Goal: Task Accomplishment & Management: Use online tool/utility

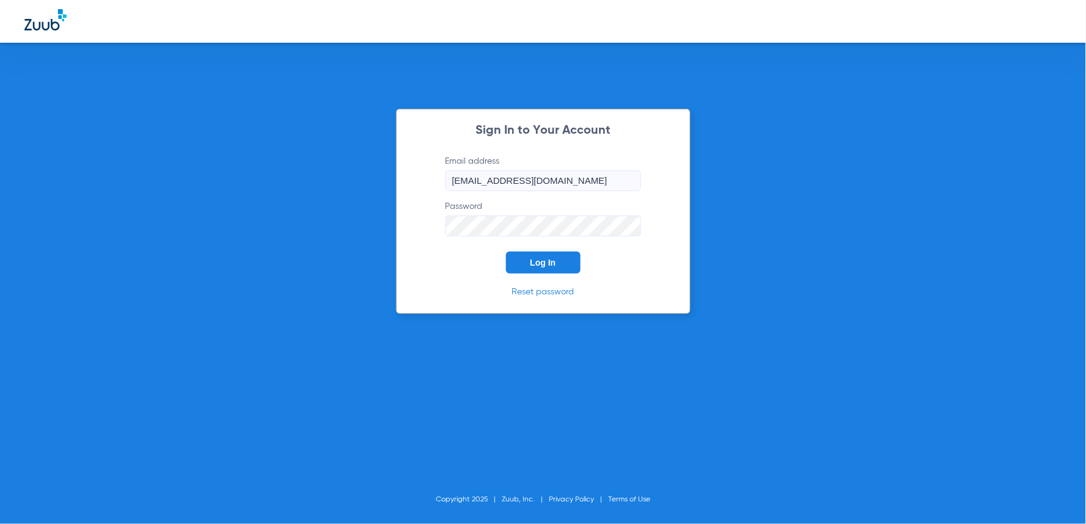
click at [545, 261] on span "Log In" at bounding box center [543, 263] width 26 height 10
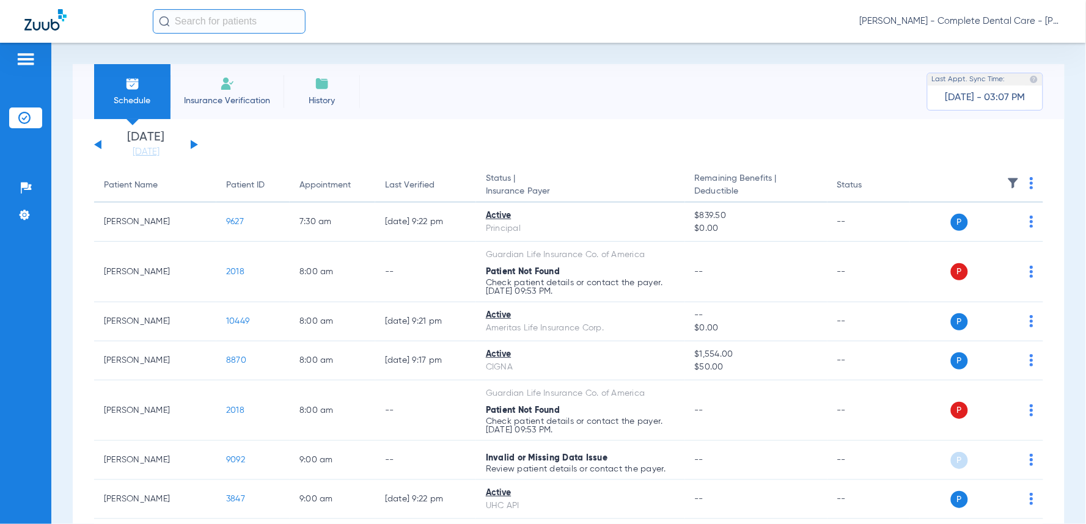
click at [220, 21] on input "text" at bounding box center [229, 21] width 153 height 24
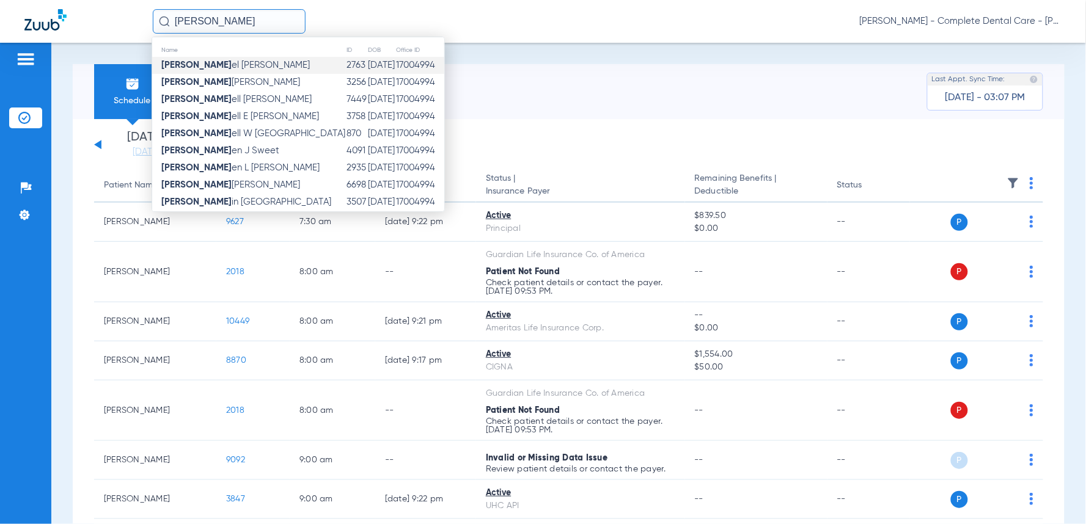
type input "[PERSON_NAME]"
click at [181, 66] on span "[PERSON_NAME] el [PERSON_NAME]" at bounding box center [235, 64] width 148 height 9
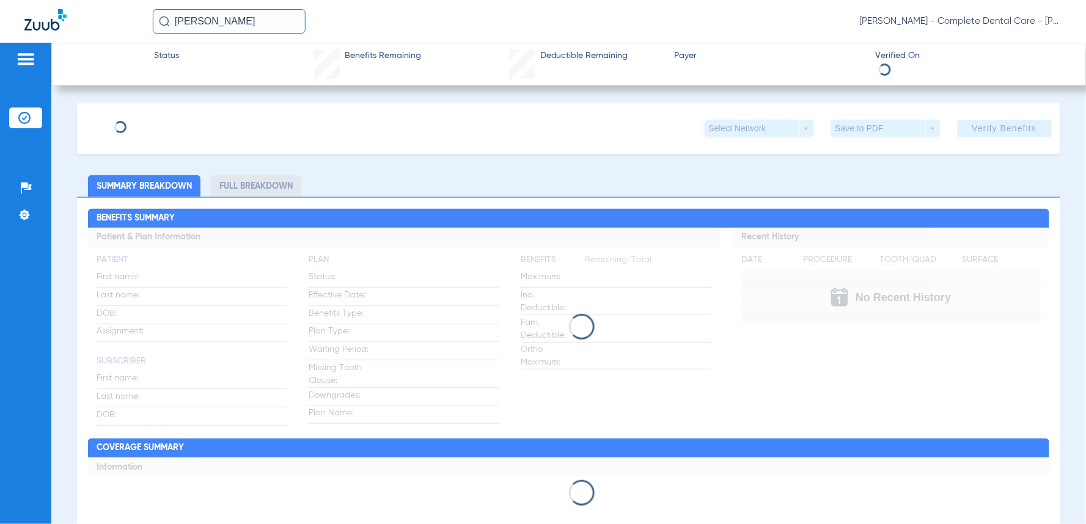
type input "[PERSON_NAME]"
type input "[DATE]"
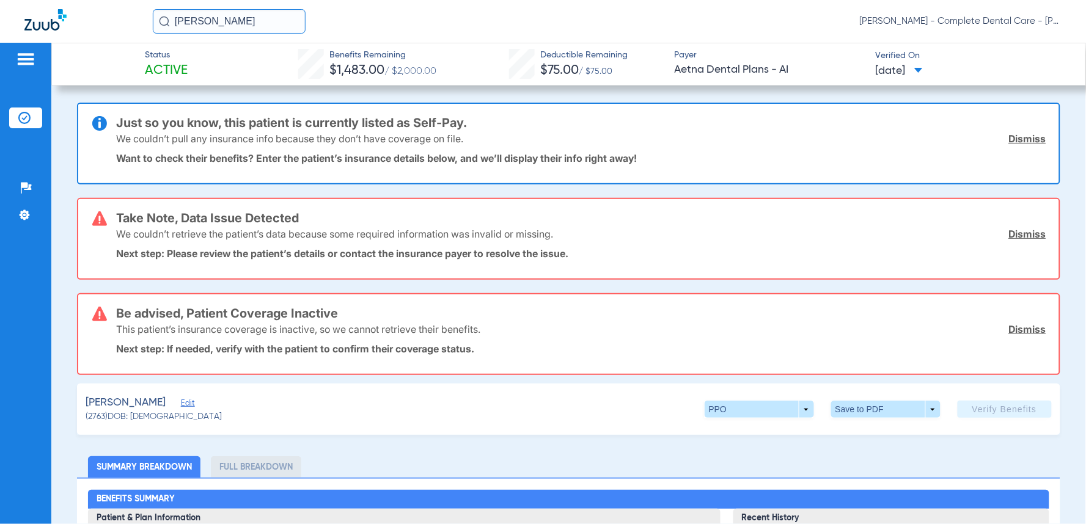
click at [181, 399] on span "Edit" at bounding box center [186, 405] width 11 height 12
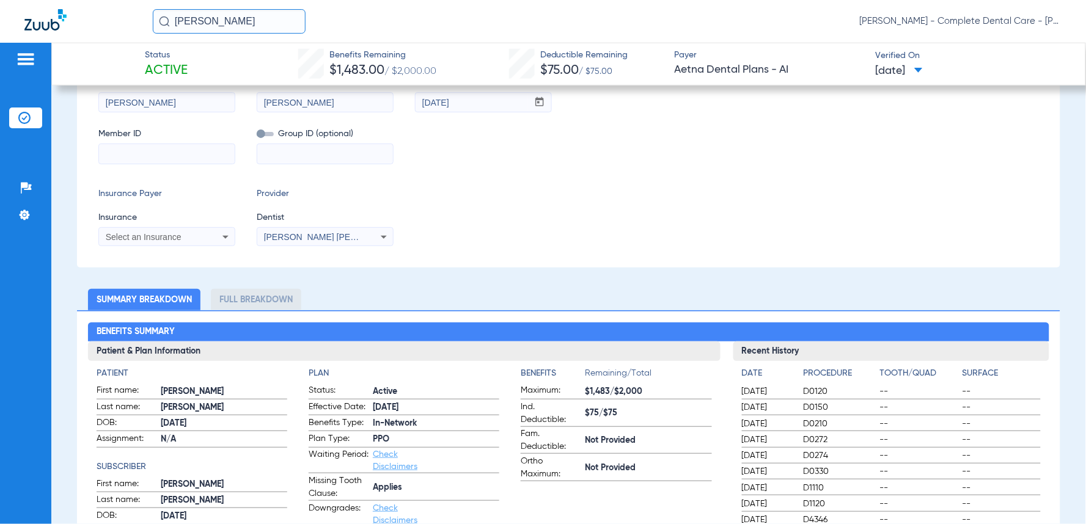
scroll to position [411, 0]
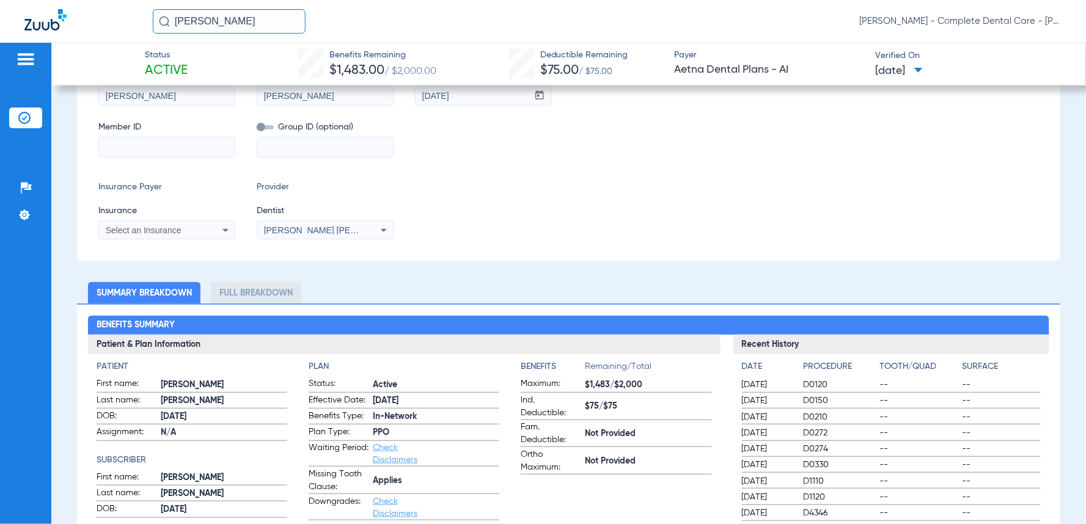
click at [162, 150] on input at bounding box center [167, 147] width 136 height 20
paste input "641-66-1403"
click at [137, 144] on input "641-66-1403" at bounding box center [167, 147] width 136 height 20
type input "641661403"
click at [218, 227] on icon at bounding box center [225, 230] width 15 height 15
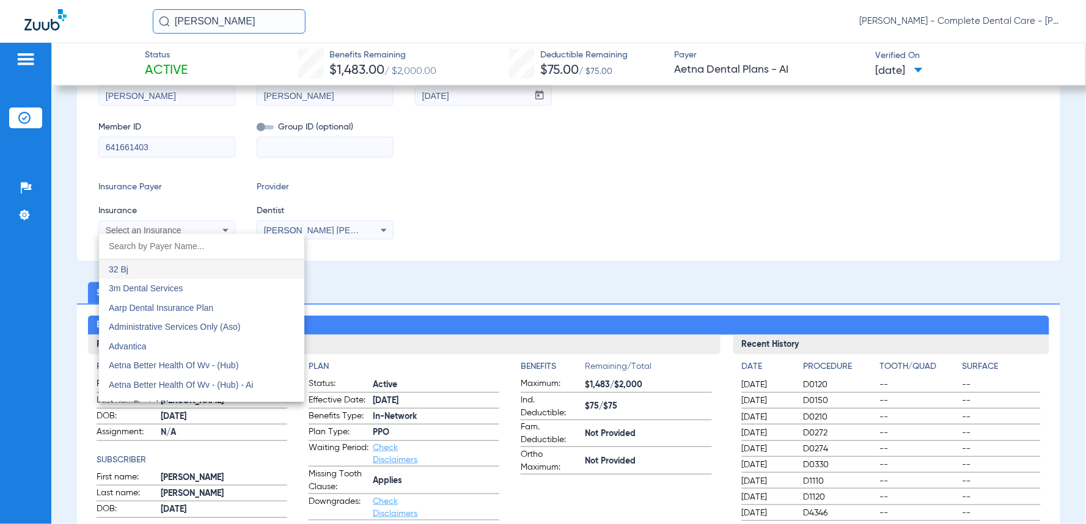
type input "x"
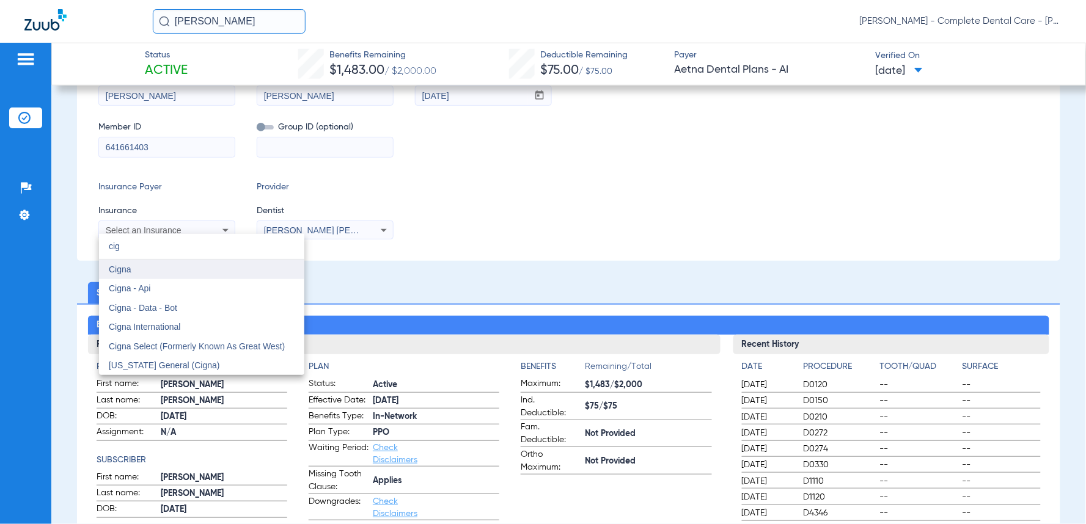
type input "cig"
click at [127, 268] on span "Cigna" at bounding box center [120, 270] width 23 height 10
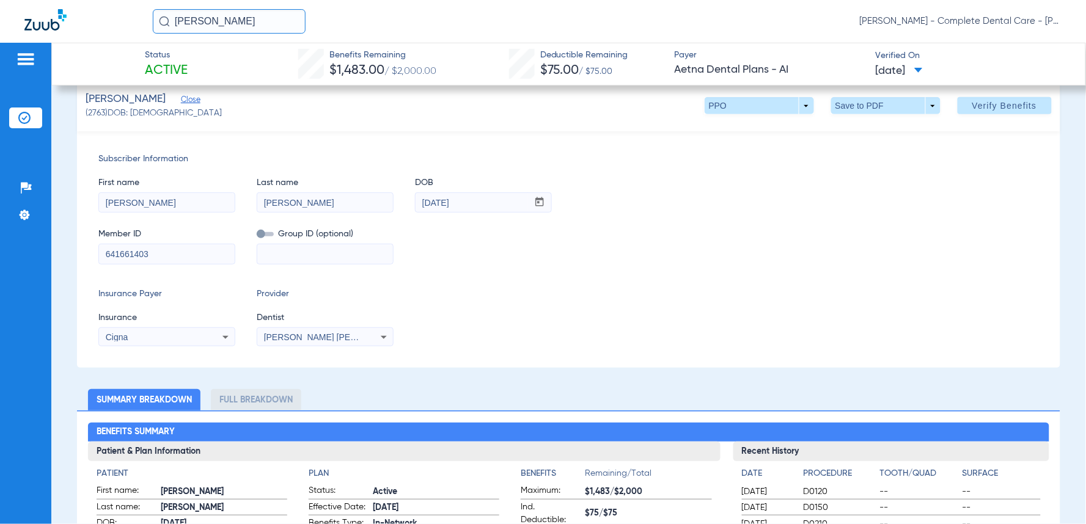
scroll to position [181, 0]
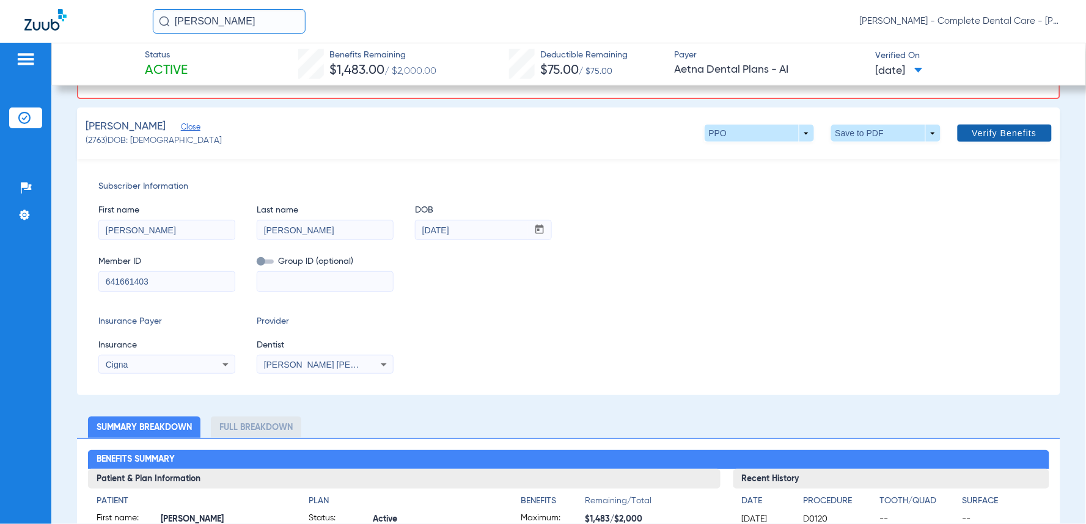
click at [986, 137] on span at bounding box center [1005, 133] width 94 height 29
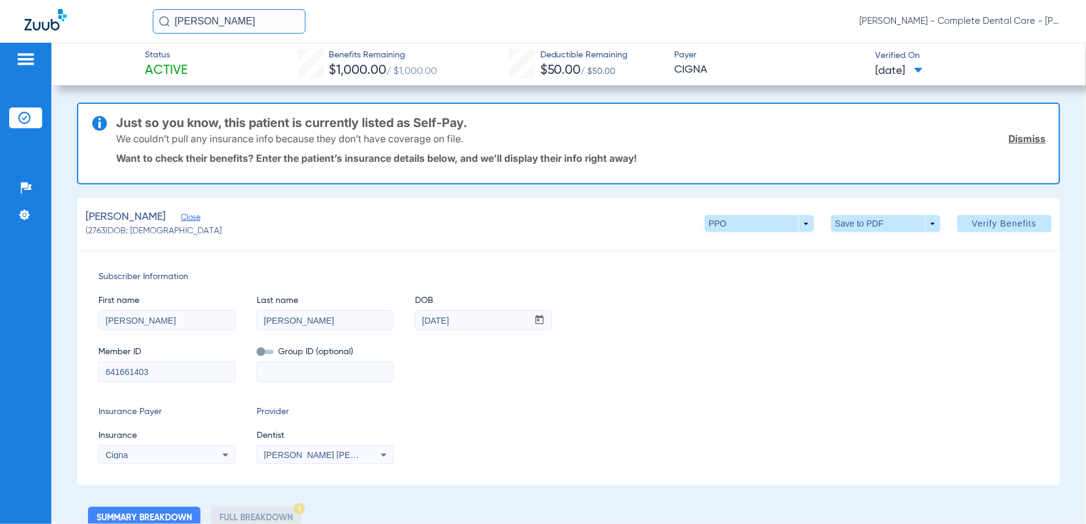
click at [540, 230] on div "[PERSON_NAME] (2763) DOB: [DEMOGRAPHIC_DATA] PPO arrow_drop_down Save to PDF ar…" at bounding box center [568, 223] width 983 height 51
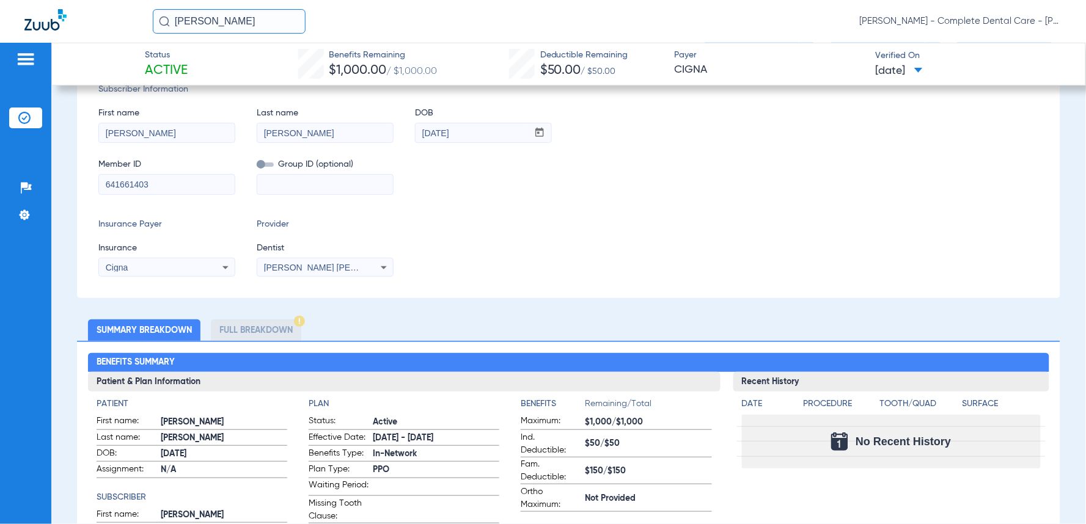
scroll to position [190, 0]
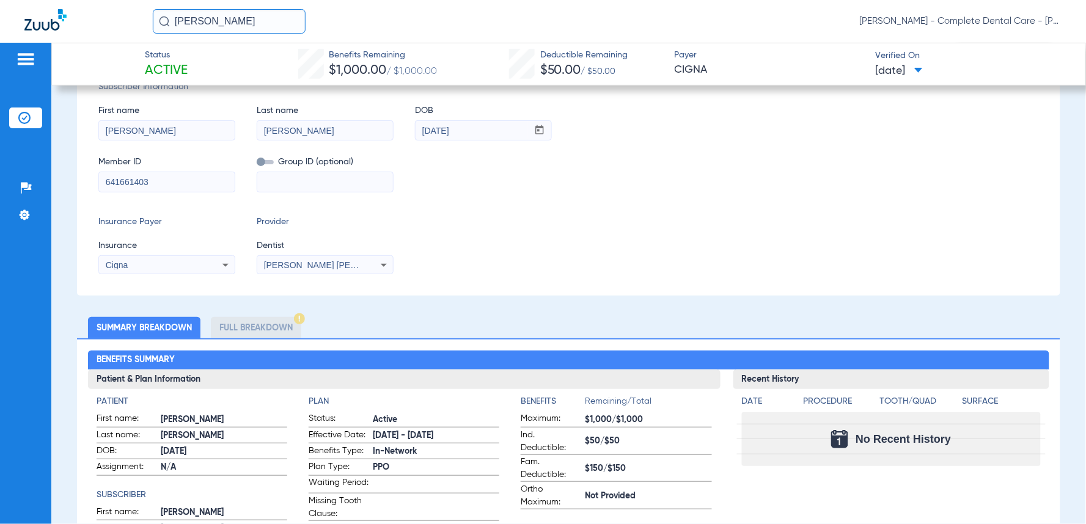
click at [248, 324] on li "Full Breakdown" at bounding box center [256, 327] width 90 height 21
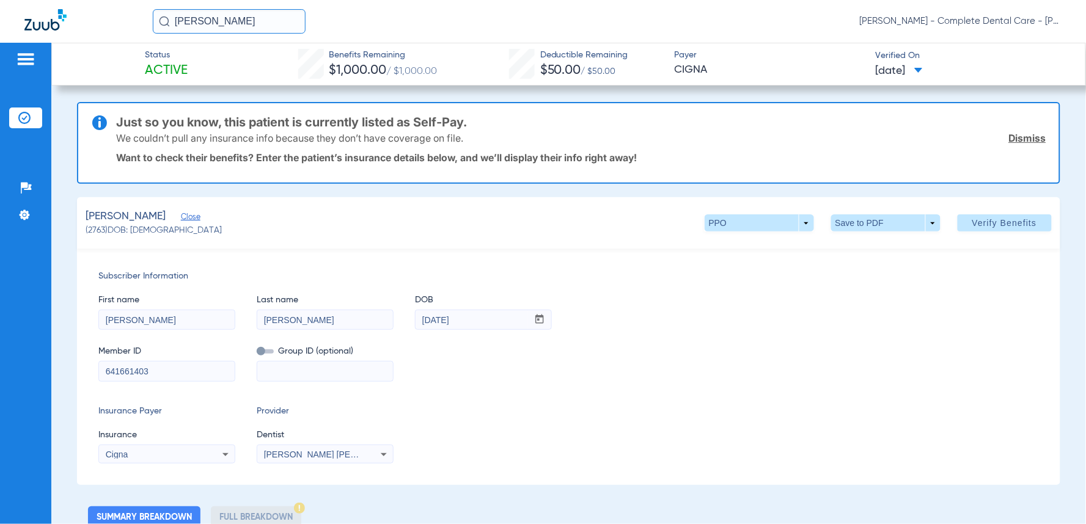
scroll to position [0, 0]
click at [873, 222] on span at bounding box center [885, 223] width 29 height 29
click at [868, 243] on span "Save to PDF" at bounding box center [880, 247] width 48 height 9
click at [617, 403] on div "Subscriber Information First name [PERSON_NAME] Last name [PERSON_NAME] DOB mm …" at bounding box center [568, 367] width 983 height 236
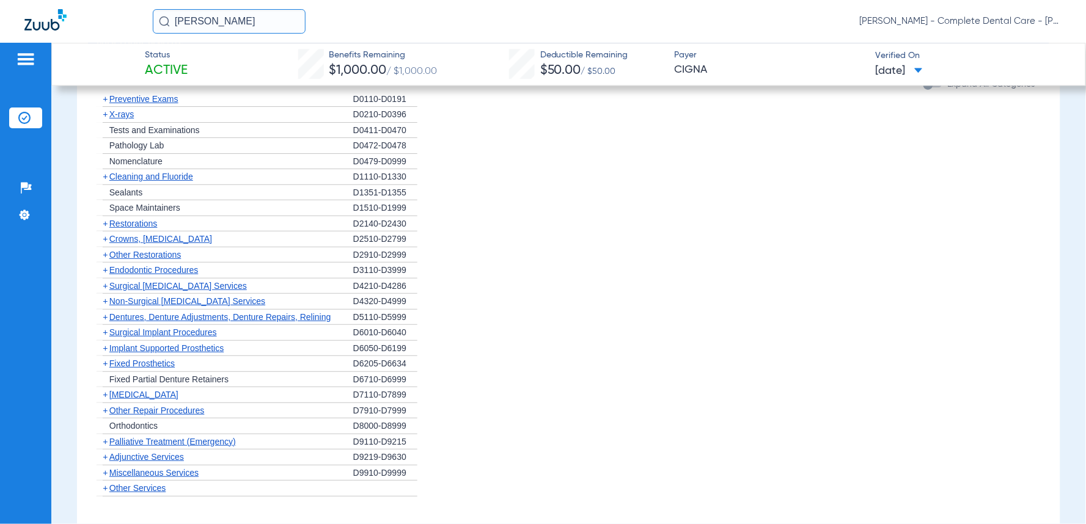
scroll to position [950, 0]
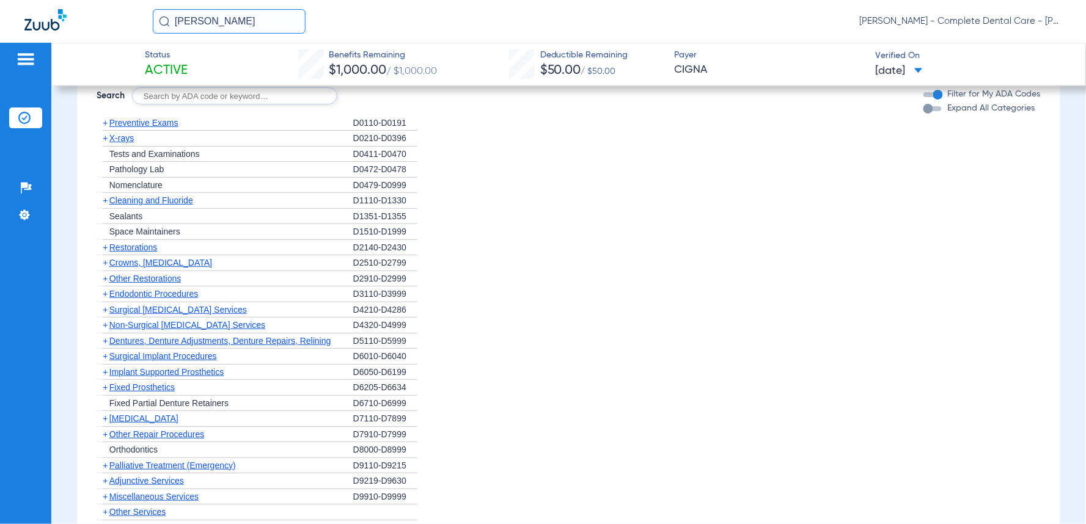
click at [242, 104] on input "text" at bounding box center [234, 95] width 205 height 17
type input "9944"
click at [386, 101] on button "Search" at bounding box center [383, 95] width 48 height 17
